Goal: Navigation & Orientation: Find specific page/section

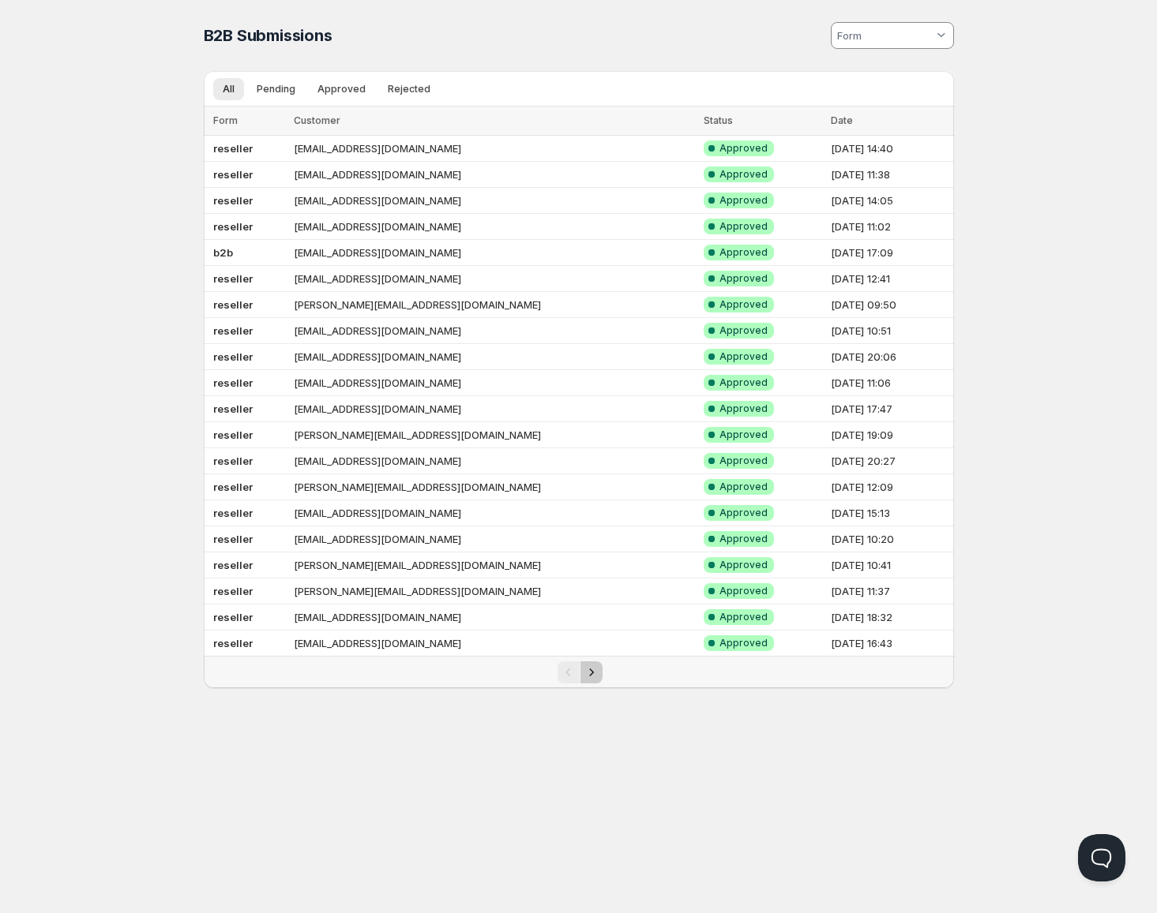
click at [594, 670] on icon "Next" at bounding box center [591, 673] width 16 height 16
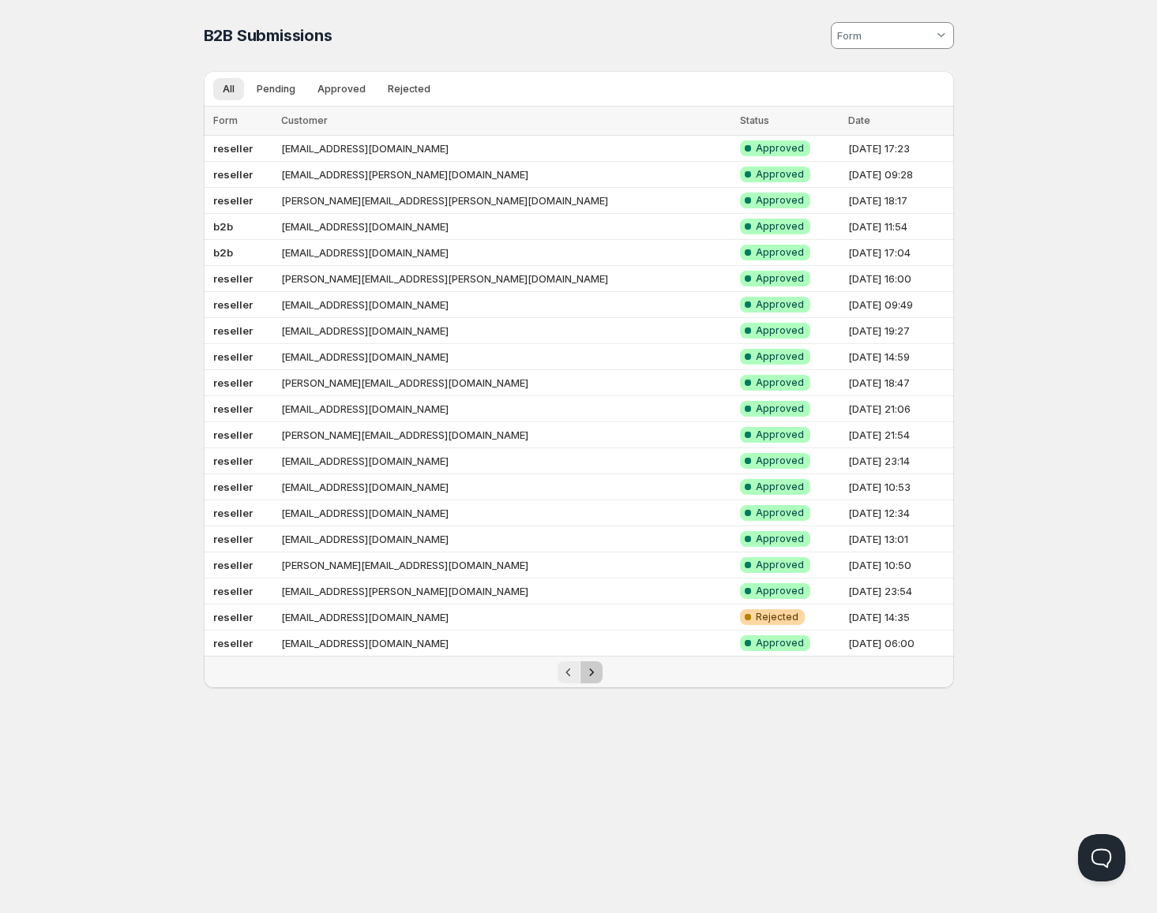
click at [592, 673] on icon "Next" at bounding box center [591, 673] width 16 height 16
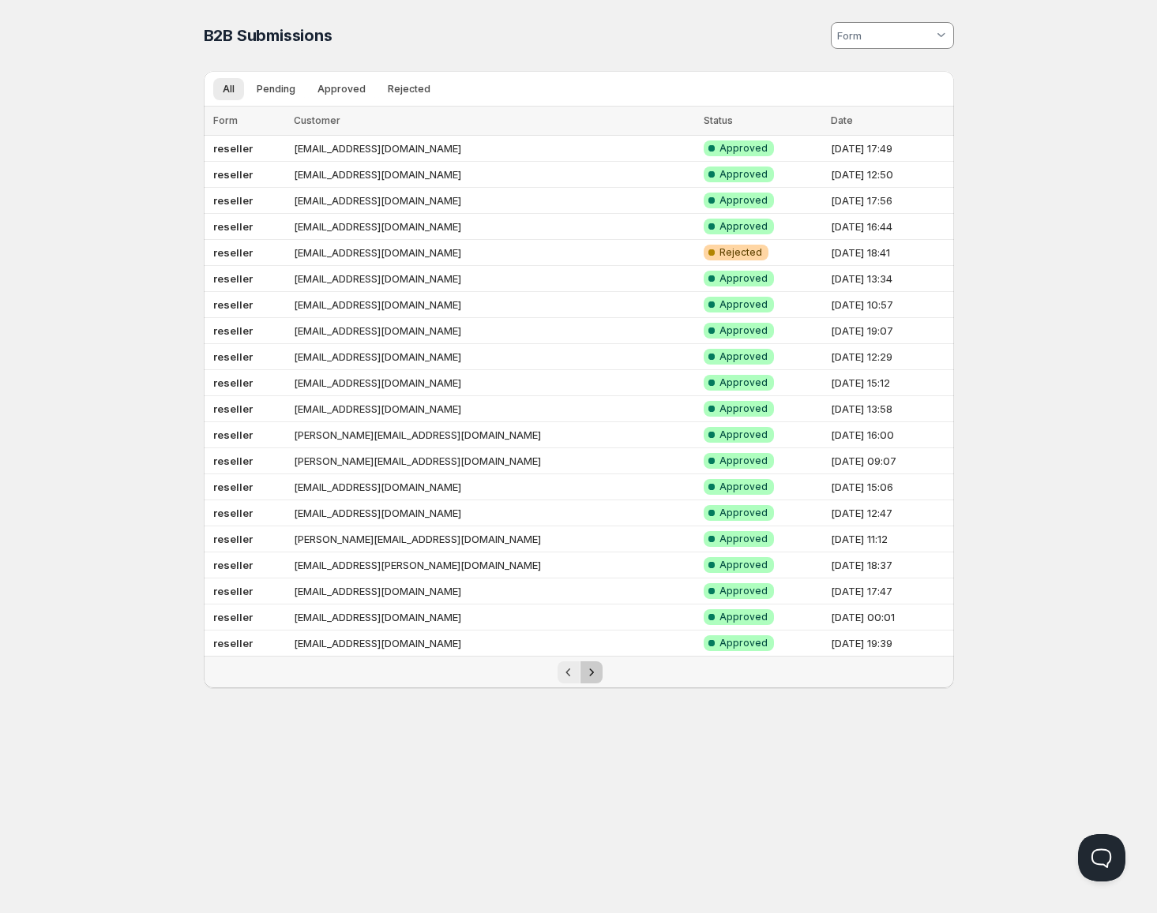
click at [598, 673] on icon "Next" at bounding box center [591, 673] width 16 height 16
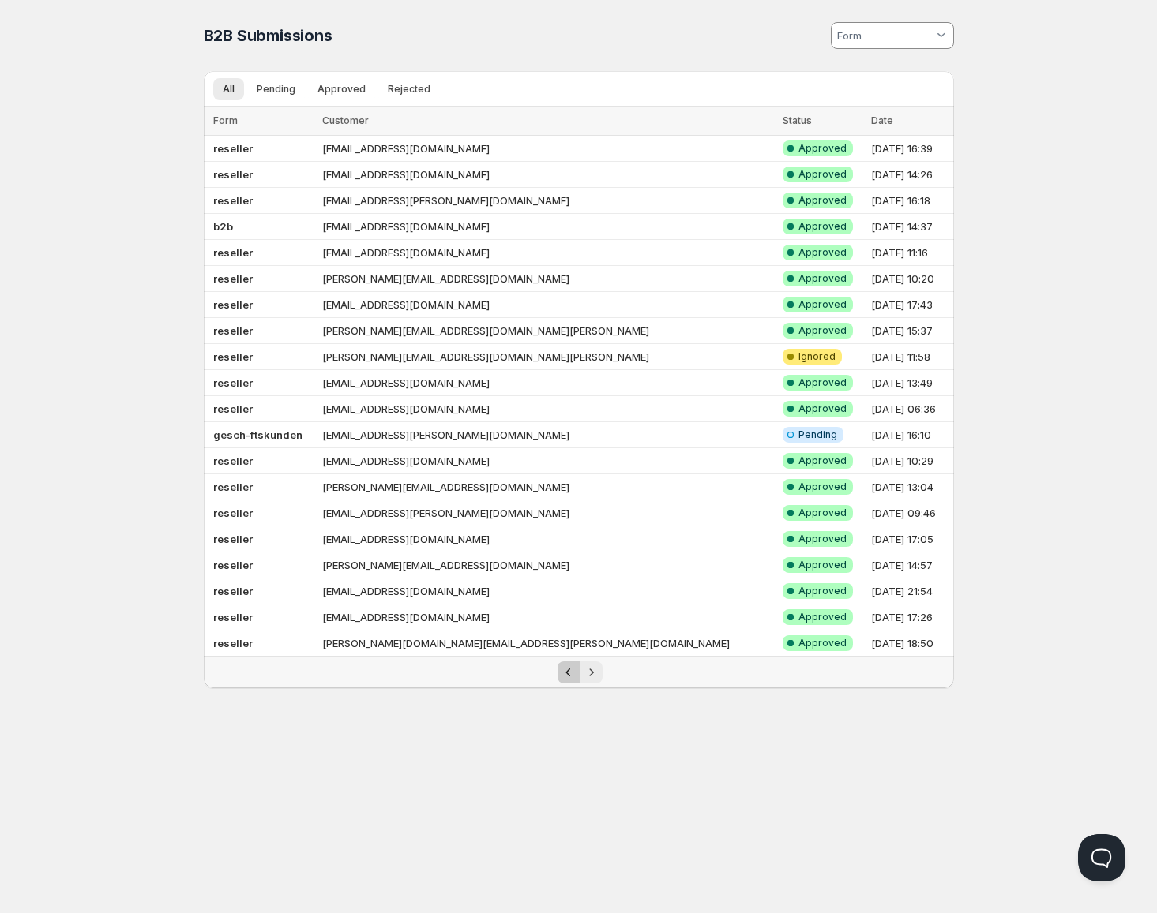
click at [576, 674] on icon "Previous" at bounding box center [569, 673] width 16 height 16
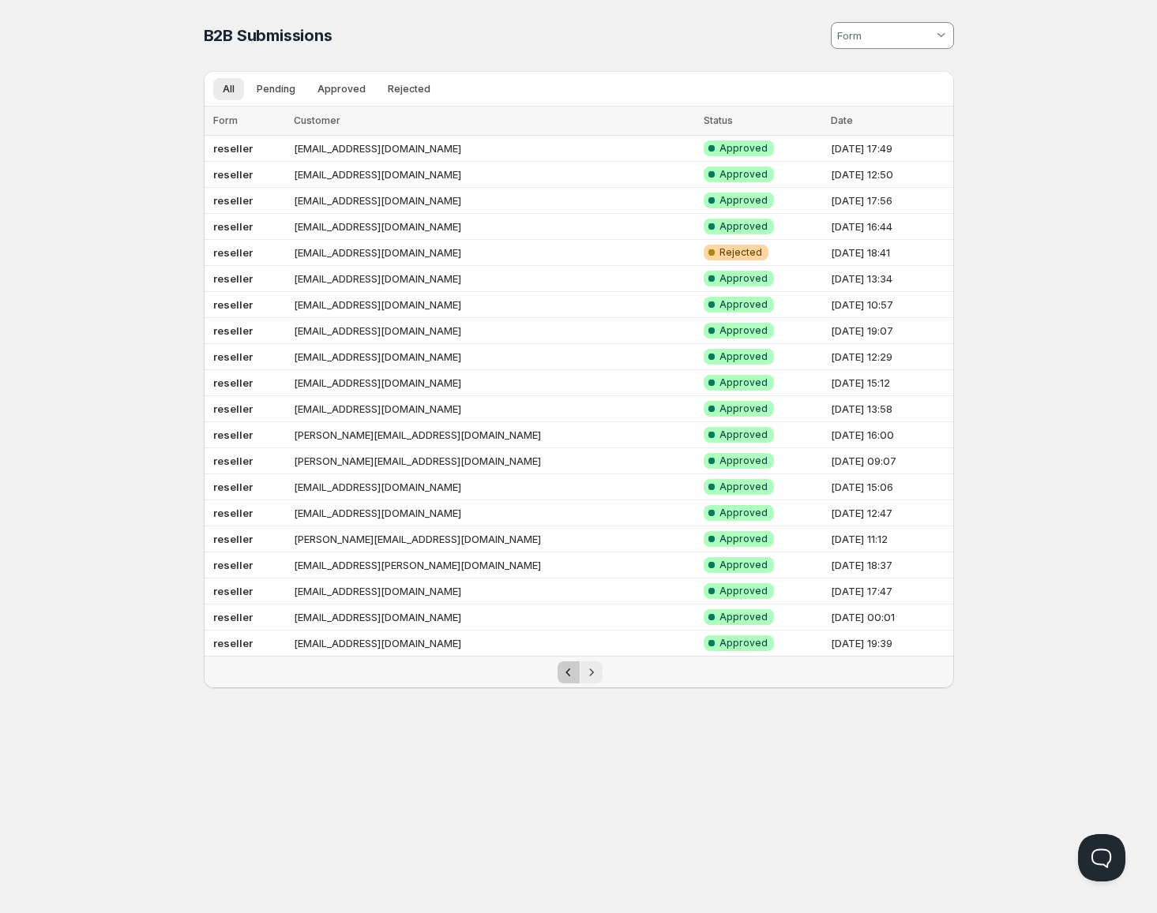
click at [576, 674] on icon "Previous" at bounding box center [569, 673] width 16 height 16
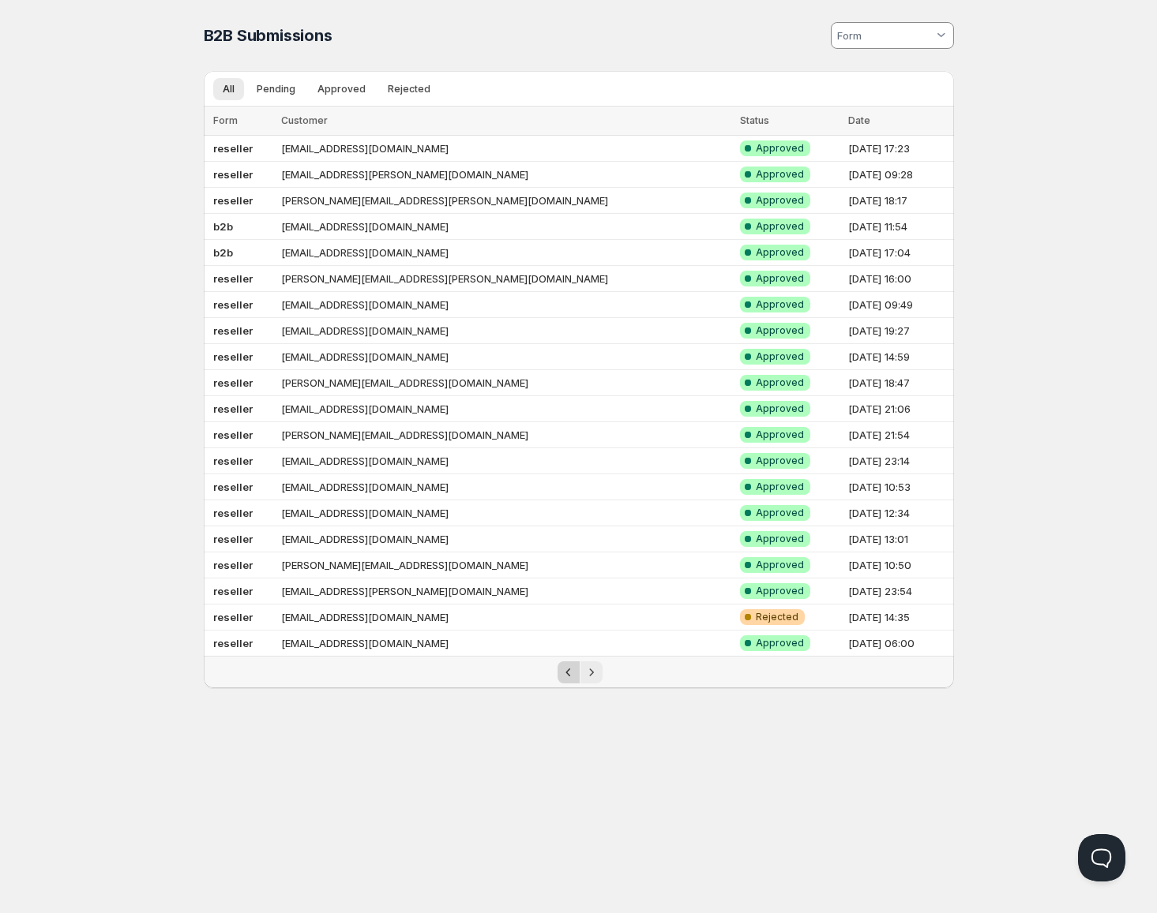
click at [576, 674] on div "Pagination" at bounding box center [568, 673] width 22 height 22
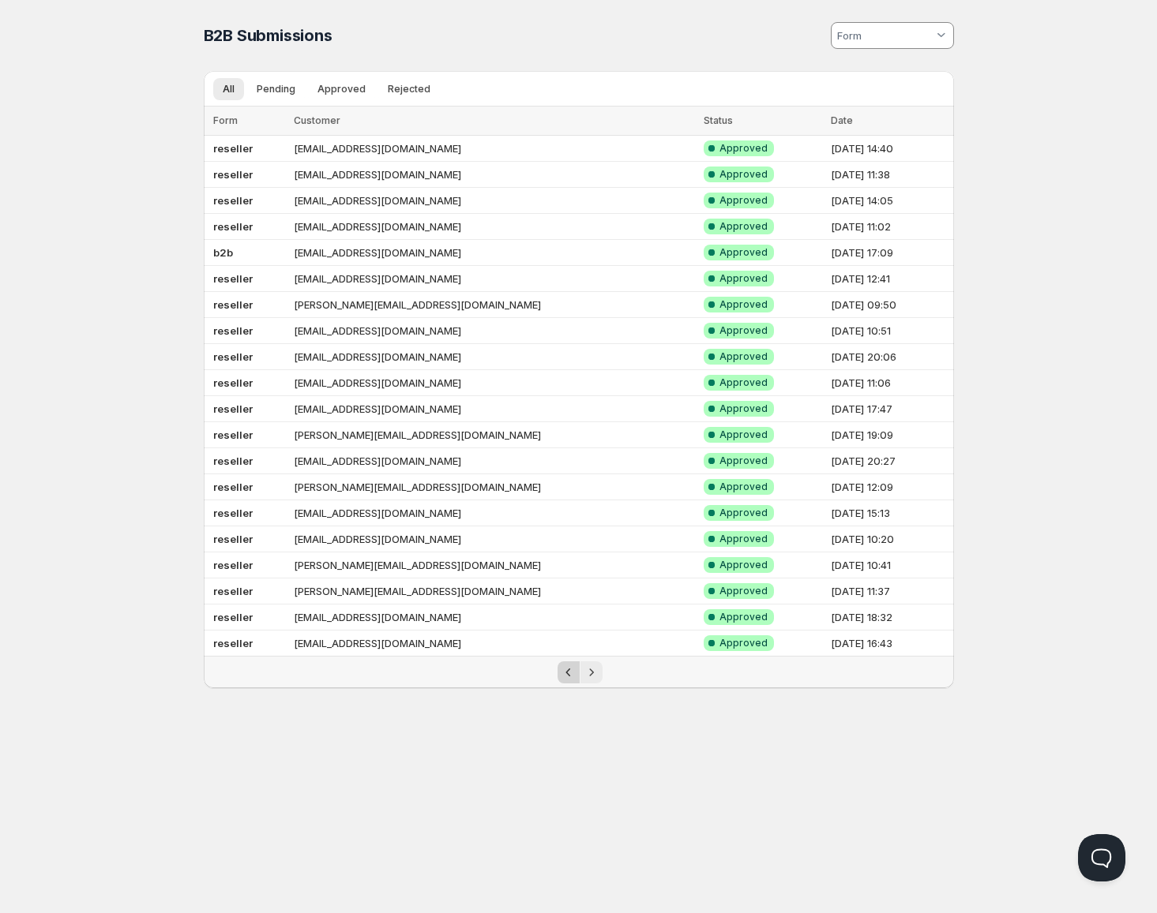
click at [576, 674] on div "Pagination" at bounding box center [568, 673] width 22 height 22
